Goal: Task Accomplishment & Management: Manage account settings

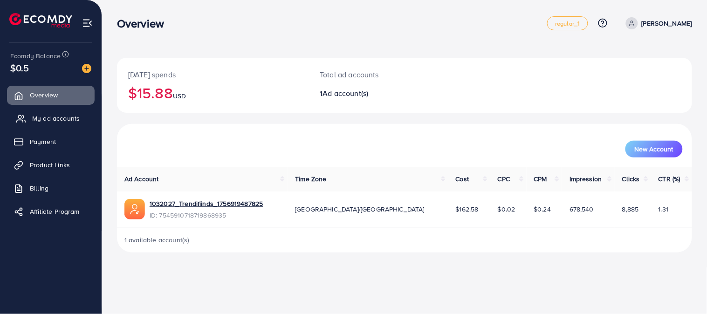
click at [45, 115] on span "My ad accounts" at bounding box center [56, 118] width 48 height 9
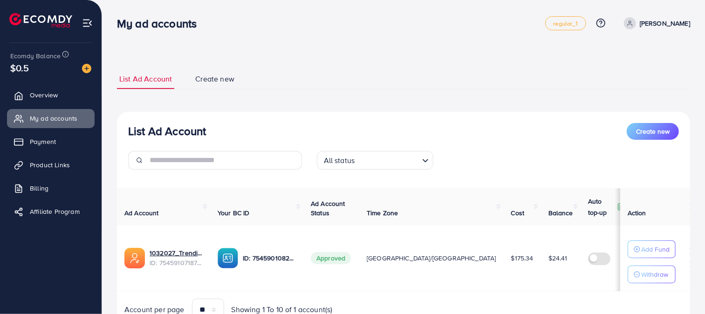
click at [196, 247] on td "1032027_Trendifiinds_1756919487825 ID: 7545910718719868935" at bounding box center [163, 259] width 93 height 66
click at [194, 250] on link "1032027_Trendifiinds_1756919487825" at bounding box center [176, 252] width 53 height 9
